Goal: Task Accomplishment & Management: Use online tool/utility

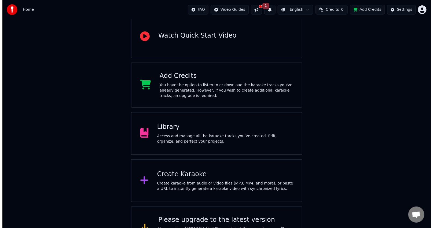
scroll to position [77, 0]
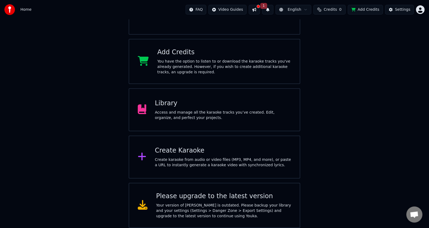
click at [213, 146] on div "Create Karaoke" at bounding box center [223, 150] width 136 height 9
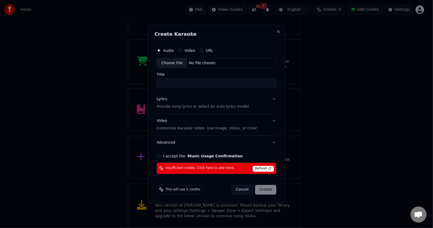
click at [179, 65] on div "Choose File" at bounding box center [172, 63] width 30 height 10
type input "**********"
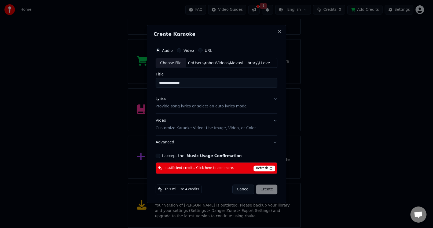
click at [159, 157] on button "I accept the Music Usage Confirmation" at bounding box center [158, 156] width 4 height 4
click at [198, 107] on p "Provide song lyrics or select an auto lyrics model" at bounding box center [202, 106] width 92 height 5
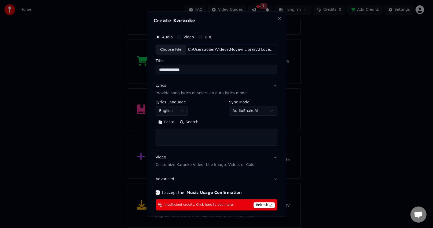
click at [192, 139] on textarea at bounding box center [217, 137] width 122 height 17
paste textarea "**********"
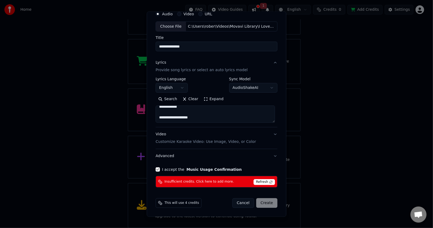
type textarea "**********"
click at [260, 181] on span "Refresh" at bounding box center [264, 182] width 21 height 6
click at [176, 181] on span "Insufficient credits. Click here to add more." at bounding box center [200, 182] width 70 height 4
click at [254, 182] on span "Refresh" at bounding box center [264, 182] width 21 height 6
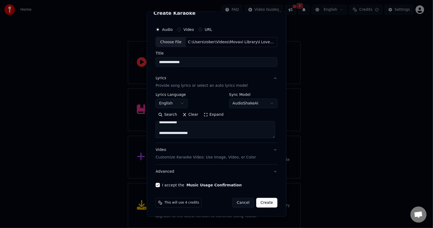
scroll to position [7, 0]
click at [262, 204] on button "Create" at bounding box center [266, 203] width 21 height 10
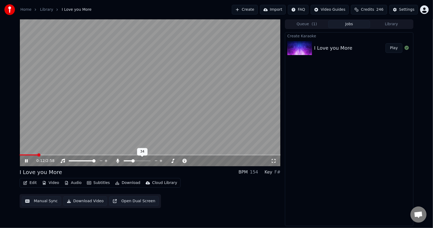
click at [133, 162] on span at bounding box center [133, 160] width 3 height 3
click at [20, 153] on span at bounding box center [21, 154] width 3 height 3
click at [25, 161] on icon at bounding box center [26, 160] width 3 height 3
click at [151, 162] on span at bounding box center [152, 160] width 3 height 3
click at [25, 161] on icon at bounding box center [26, 161] width 3 height 4
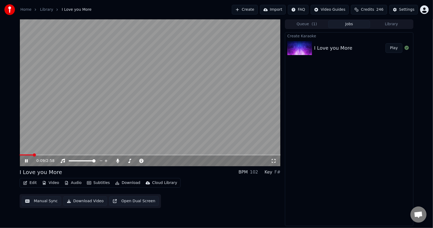
click at [28, 160] on icon at bounding box center [26, 160] width 3 height 3
click at [339, 50] on div "I Love you More" at bounding box center [333, 48] width 38 height 8
click at [25, 162] on icon at bounding box center [26, 161] width 3 height 4
click at [148, 161] on span at bounding box center [148, 160] width 3 height 3
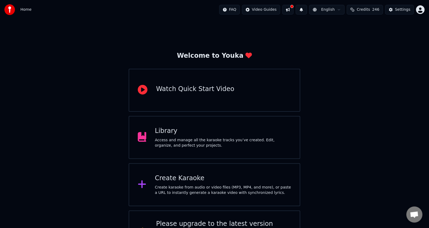
click at [303, 10] on button at bounding box center [300, 10] width 11 height 10
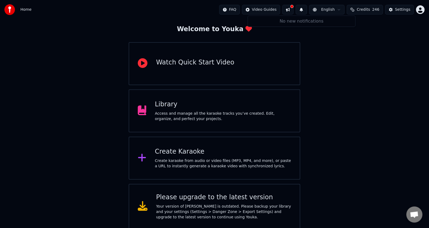
scroll to position [28, 0]
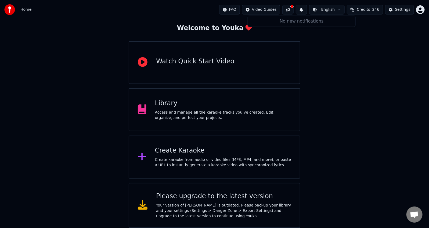
click at [254, 207] on div "Your version of [PERSON_NAME] is outdated. Please backup your library and your …" at bounding box center [223, 211] width 135 height 16
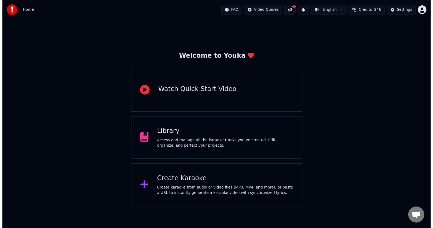
scroll to position [0, 0]
